Goal: Task Accomplishment & Management: Manage account settings

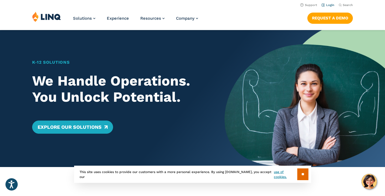
click at [332, 6] on link "Login" at bounding box center [328, 5] width 13 height 4
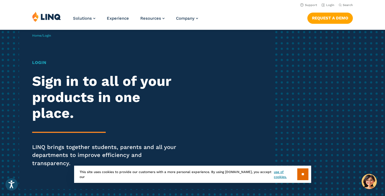
scroll to position [14, 0]
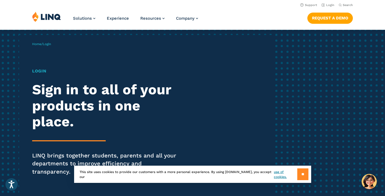
click at [302, 172] on input "**" at bounding box center [302, 174] width 11 height 12
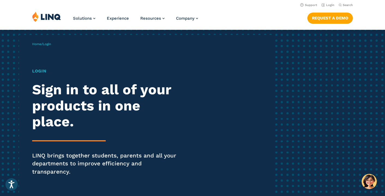
click at [41, 71] on h1 "Login" at bounding box center [106, 71] width 148 height 7
click at [49, 44] on span "Login" at bounding box center [47, 44] width 8 height 4
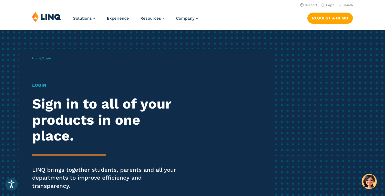
scroll to position [0, 0]
click at [330, 4] on link "Login" at bounding box center [328, 5] width 13 height 4
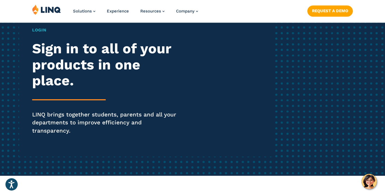
scroll to position [60, 0]
